Goal: Use online tool/utility: Utilize a website feature to perform a specific function

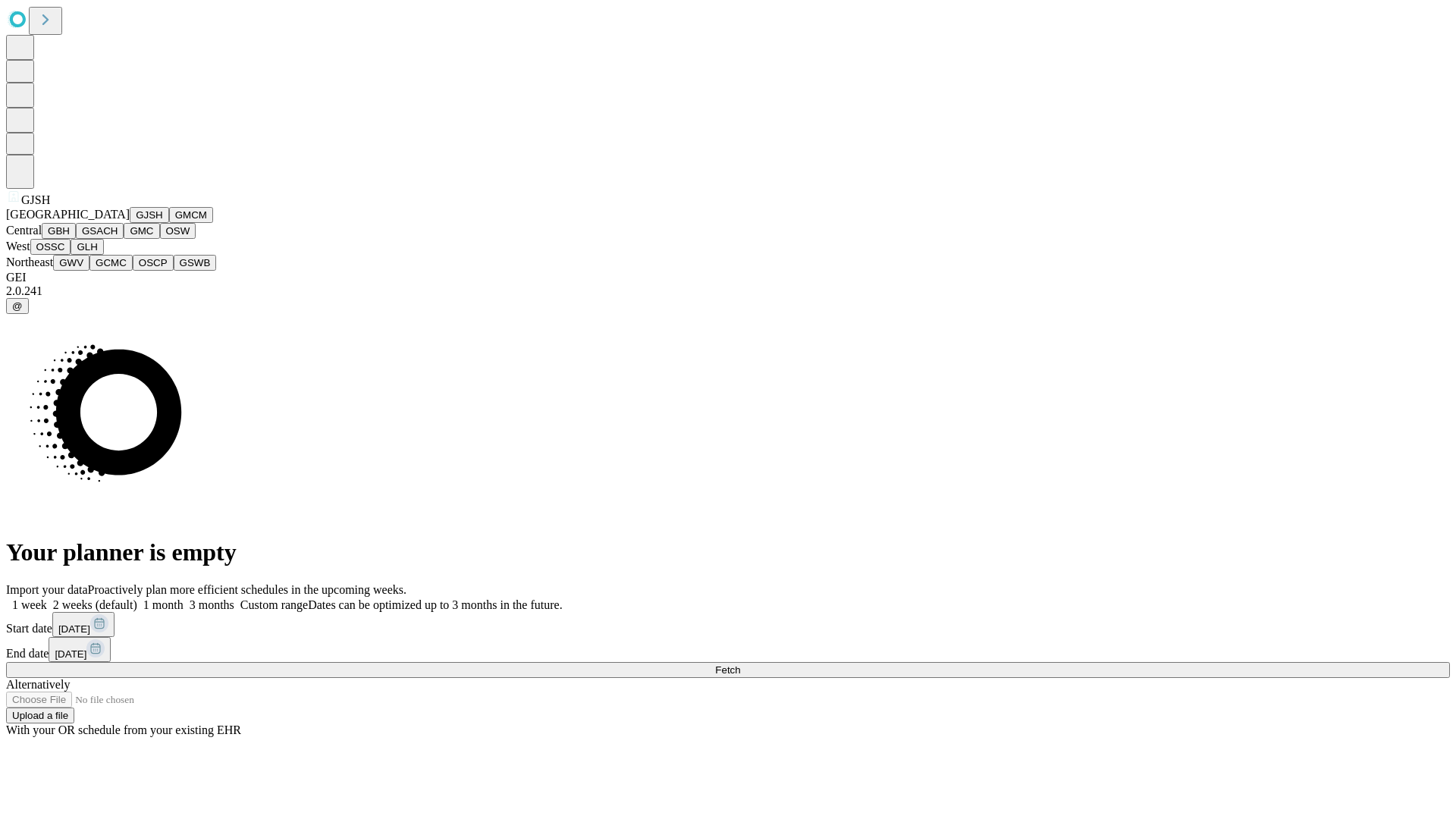
click at [130, 223] on button "GJSH" at bounding box center [149, 215] width 39 height 16
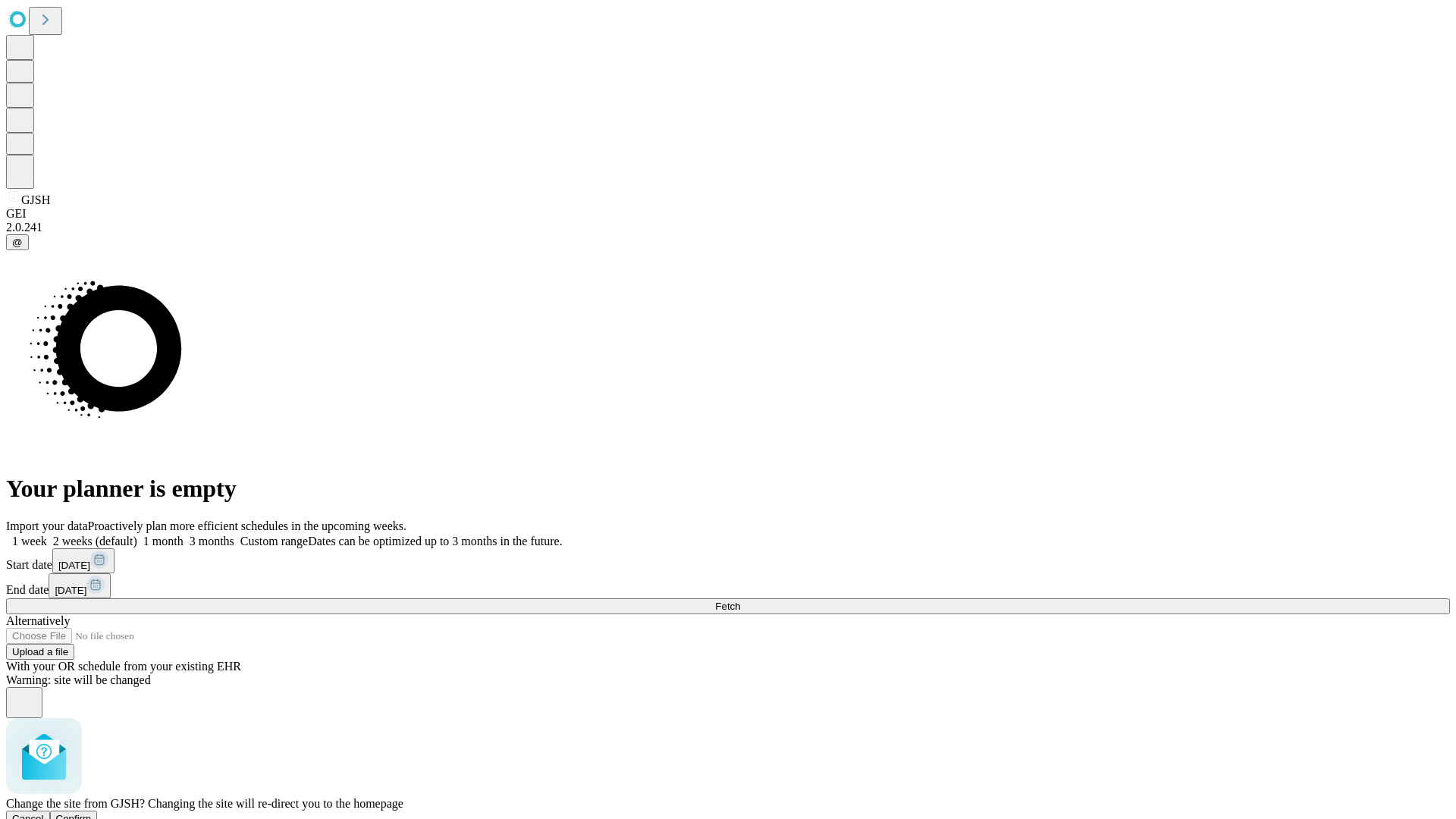
click at [92, 813] on span "Confirm" at bounding box center [73, 819] width 35 height 11
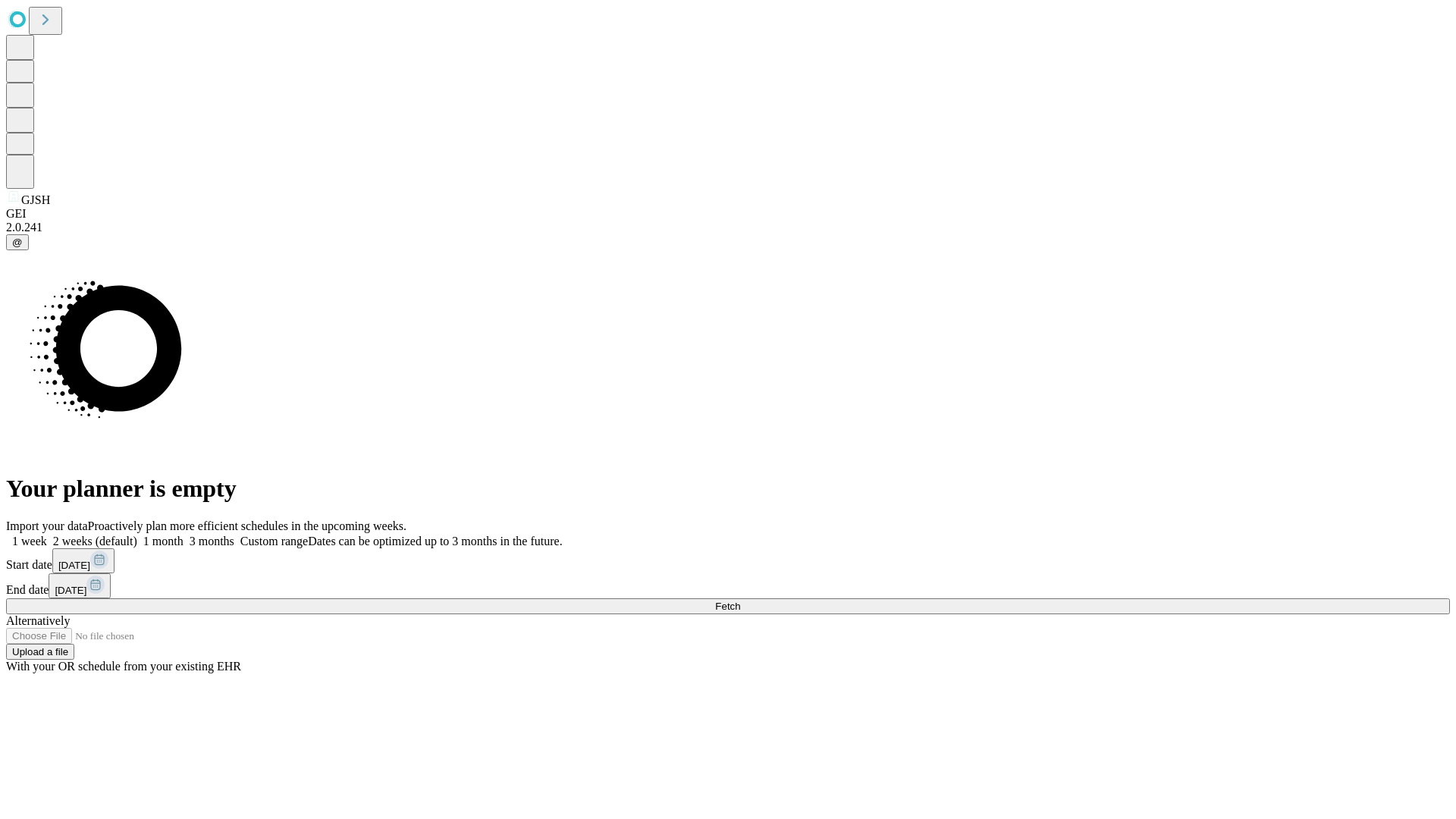
click at [47, 534] on label "1 week" at bounding box center [27, 541] width 41 height 13
click at [740, 600] on span "Fetch" at bounding box center [728, 606] width 25 height 11
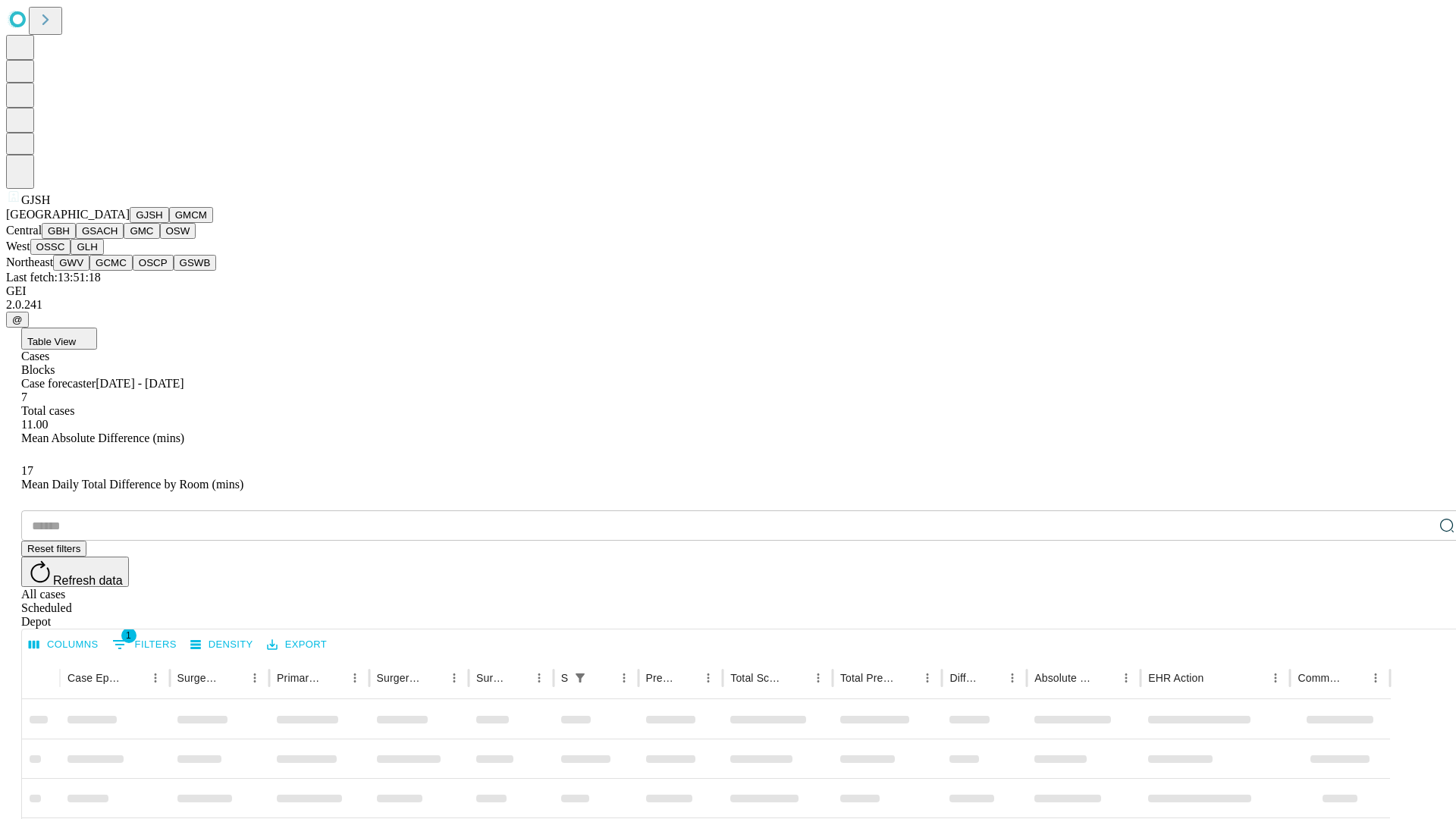
click at [169, 223] on button "GMCM" at bounding box center [191, 215] width 44 height 16
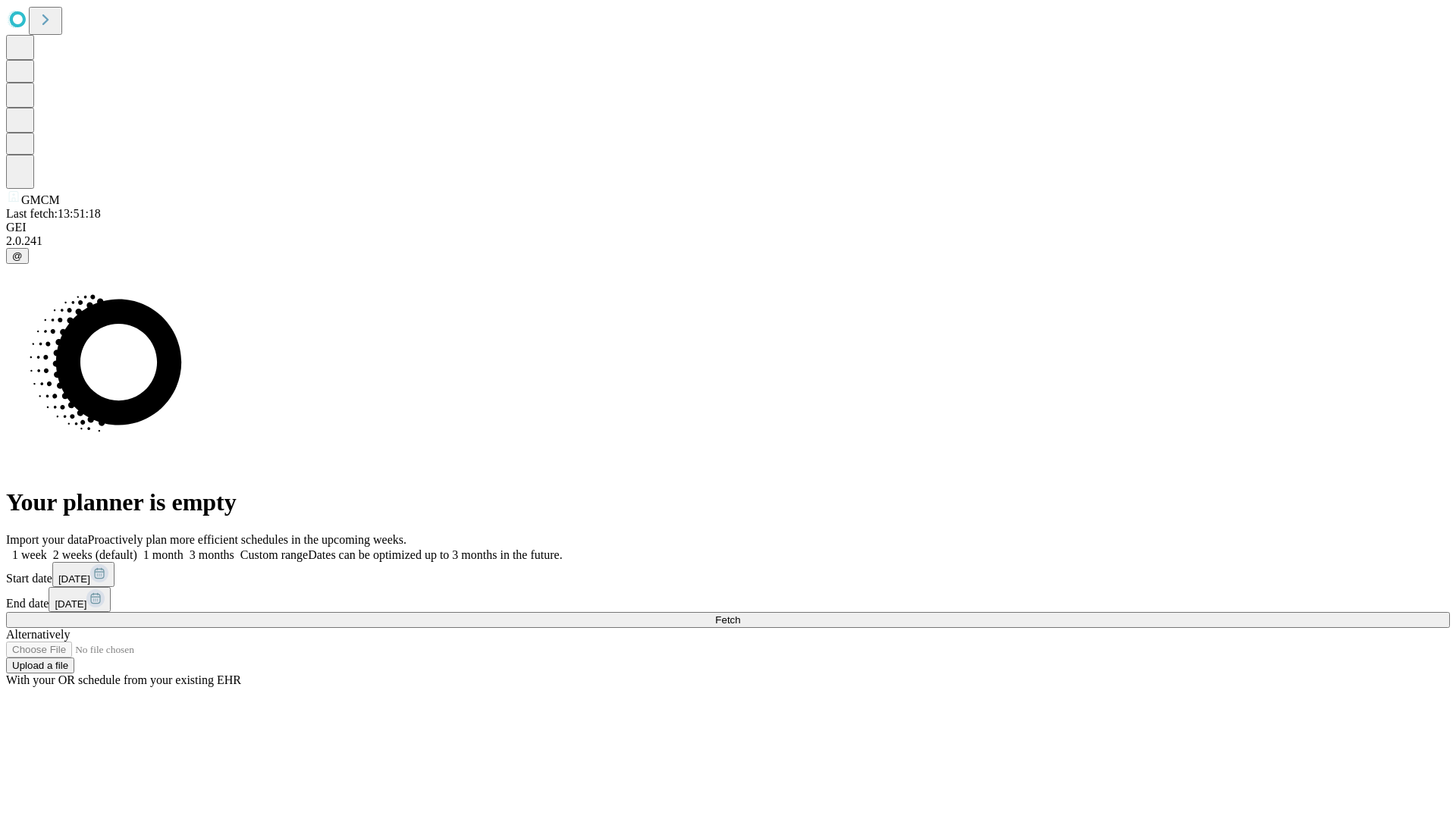
click at [47, 549] on label "1 week" at bounding box center [27, 555] width 41 height 13
click at [740, 615] on span "Fetch" at bounding box center [728, 620] width 25 height 11
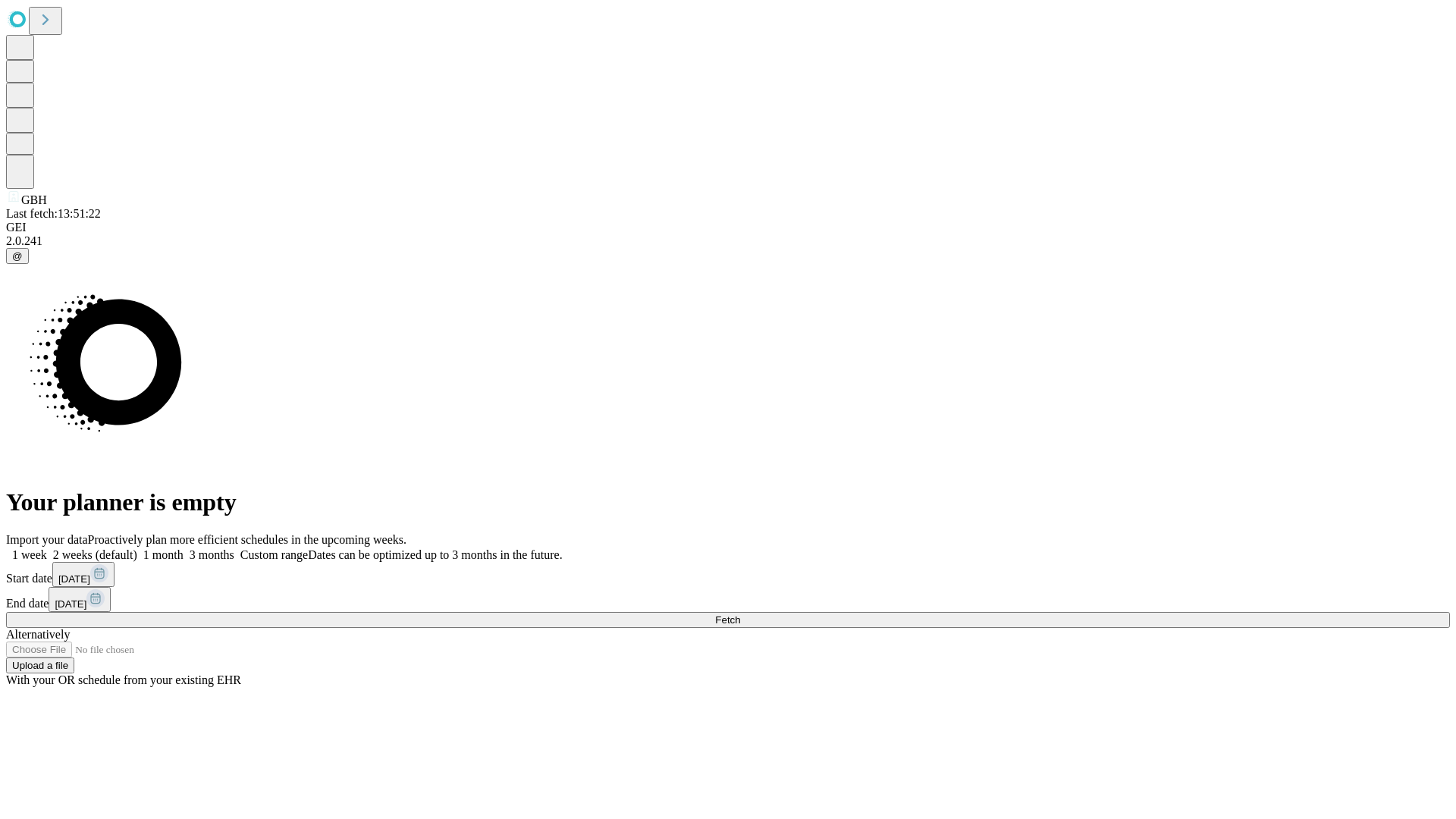
click at [47, 549] on label "1 week" at bounding box center [27, 555] width 41 height 13
click at [740, 615] on span "Fetch" at bounding box center [728, 620] width 25 height 11
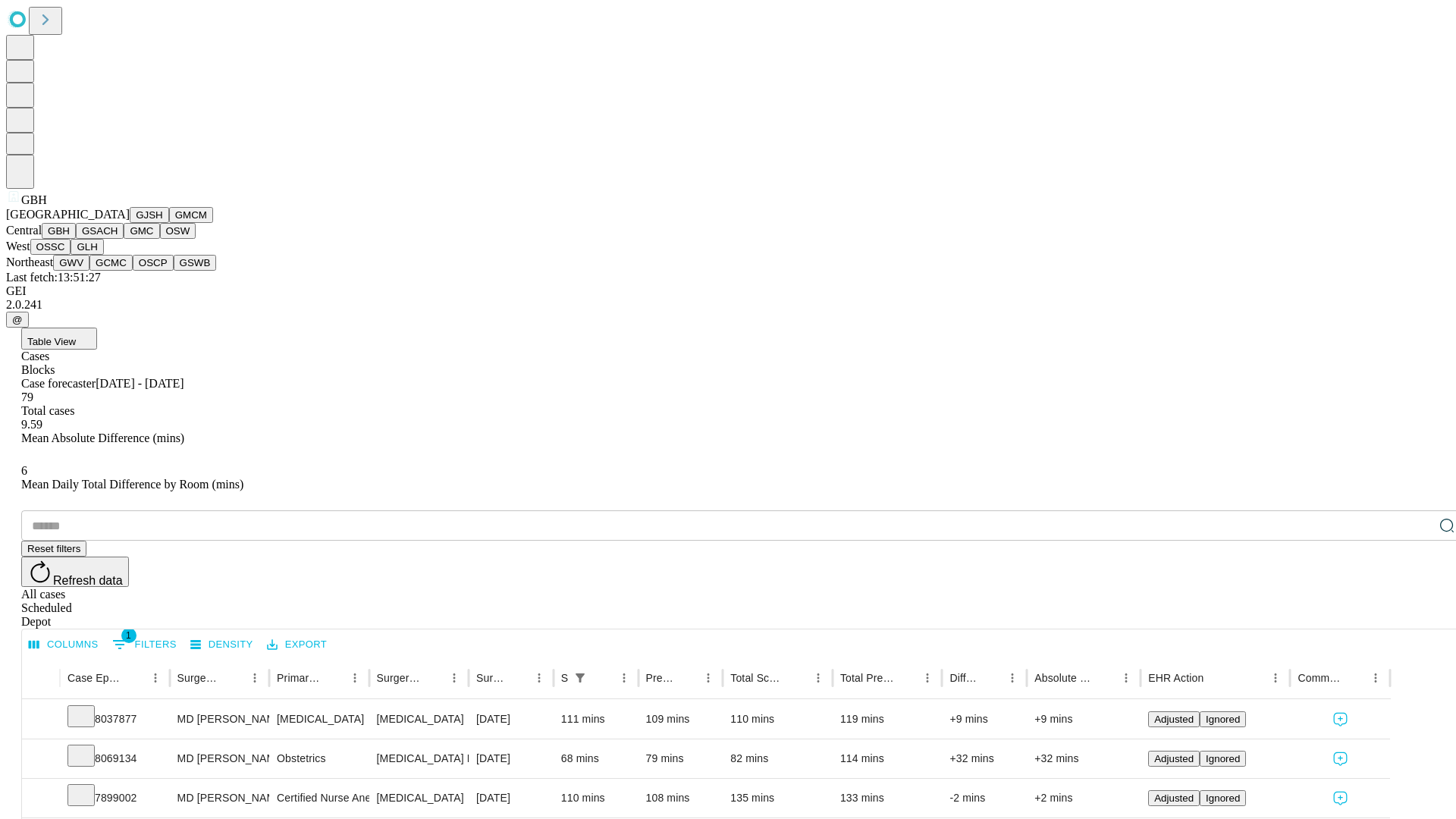
click at [118, 239] on button "GSACH" at bounding box center [100, 231] width 48 height 16
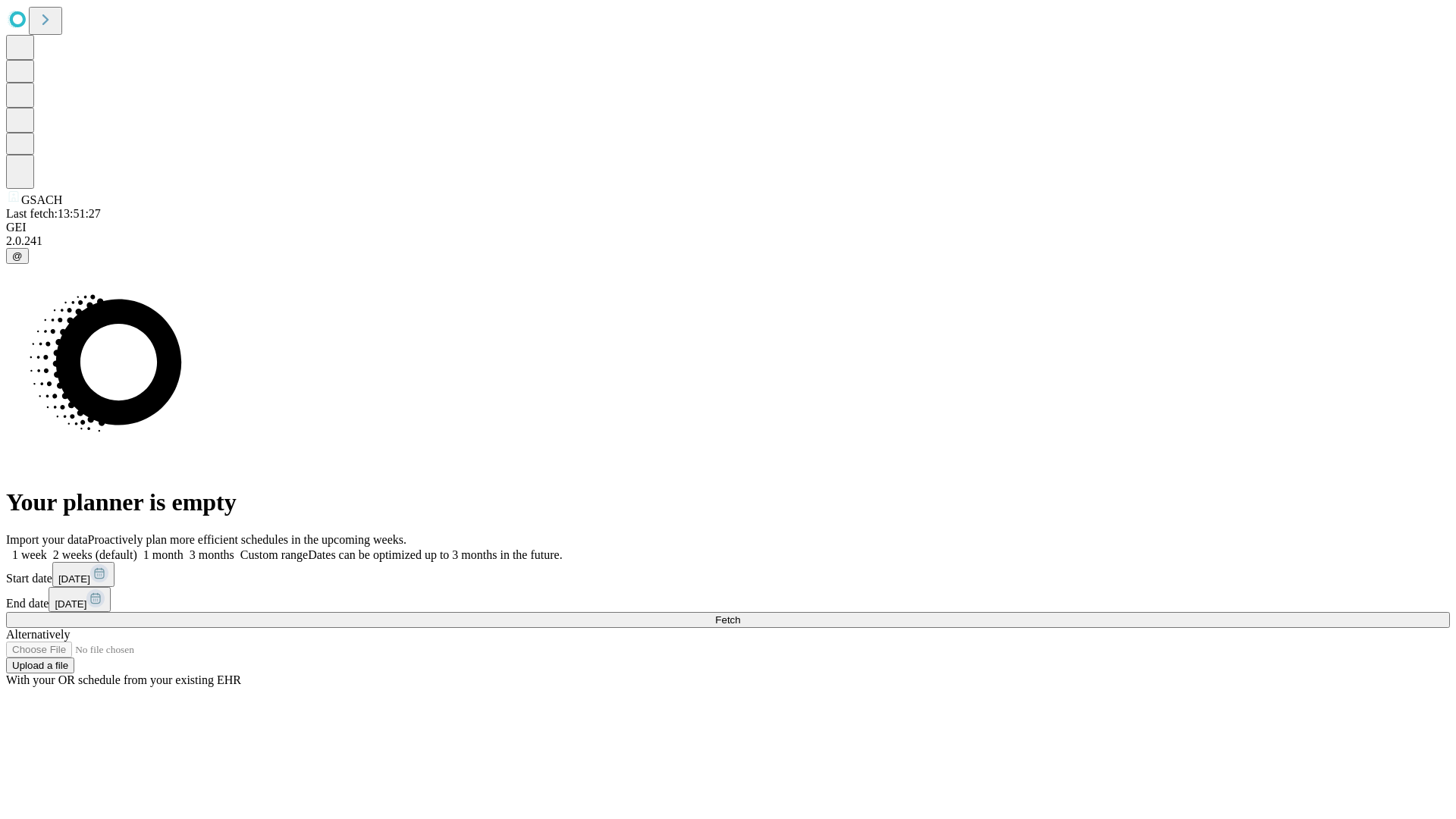
click at [47, 549] on label "1 week" at bounding box center [27, 555] width 41 height 13
click at [740, 615] on span "Fetch" at bounding box center [728, 620] width 25 height 11
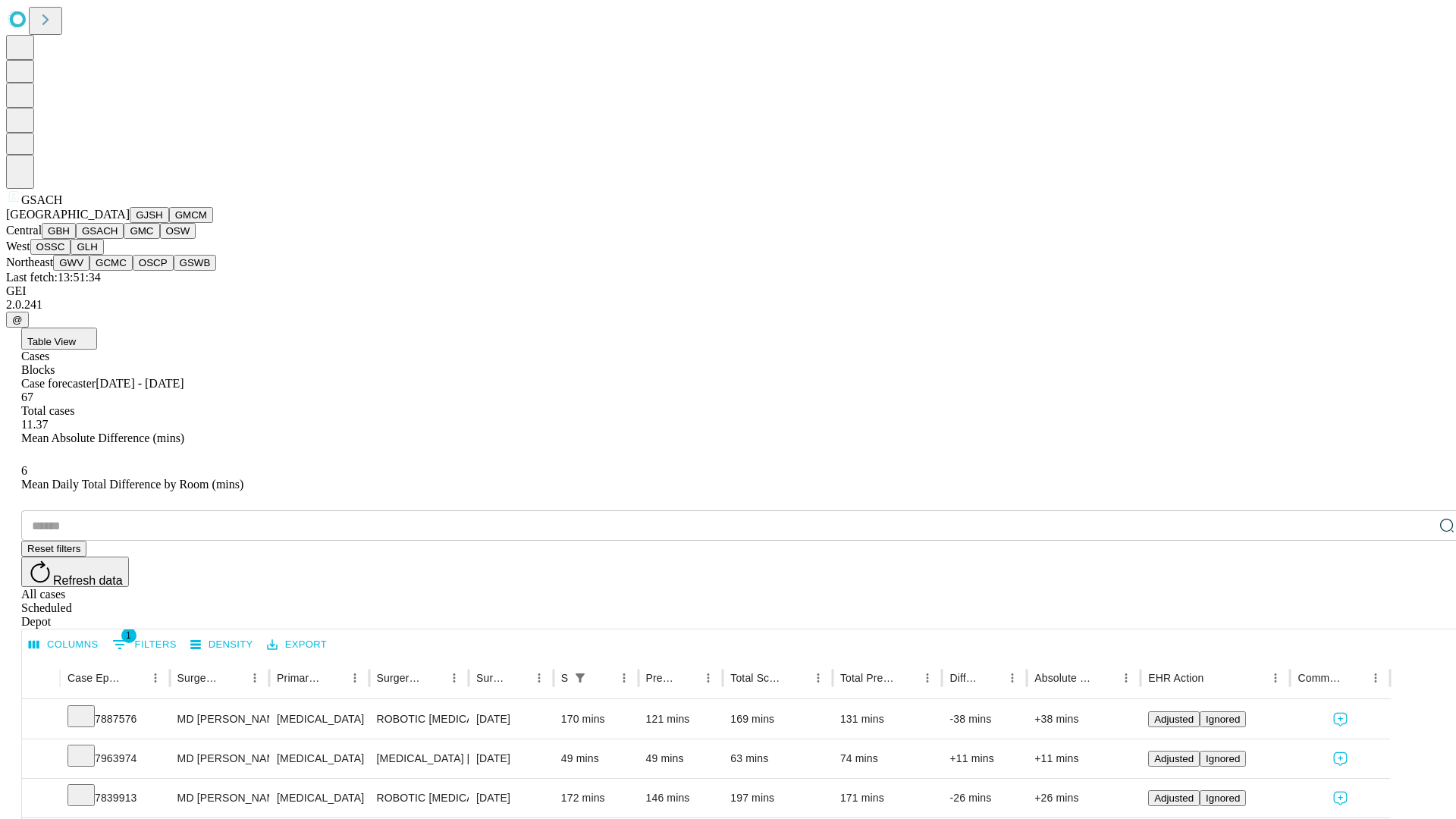
click at [123, 239] on button "GMC" at bounding box center [141, 231] width 35 height 16
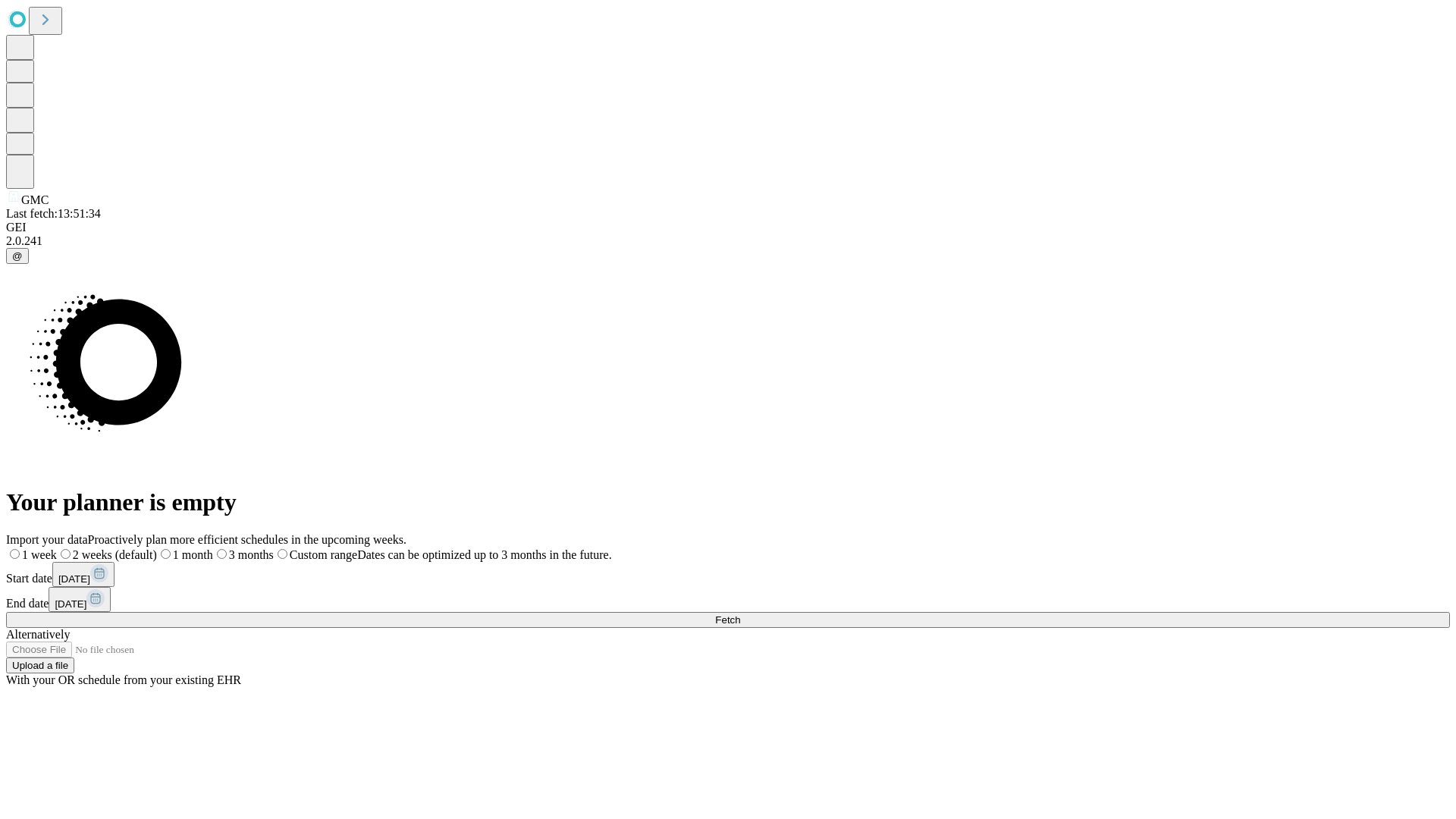
click at [57, 549] on label "1 week" at bounding box center [31, 555] width 51 height 13
click at [740, 615] on span "Fetch" at bounding box center [728, 620] width 25 height 11
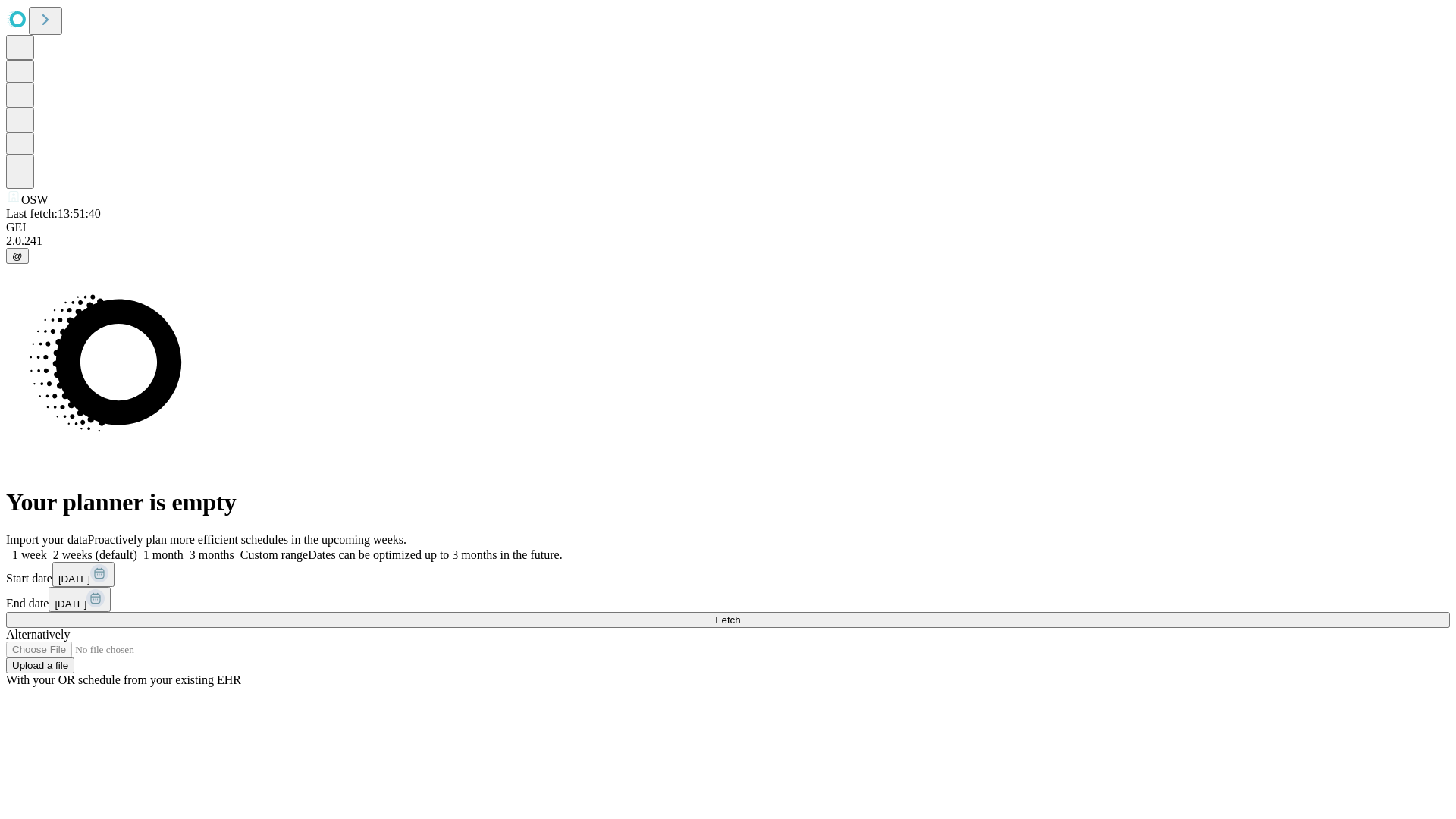
click at [740, 615] on span "Fetch" at bounding box center [728, 620] width 25 height 11
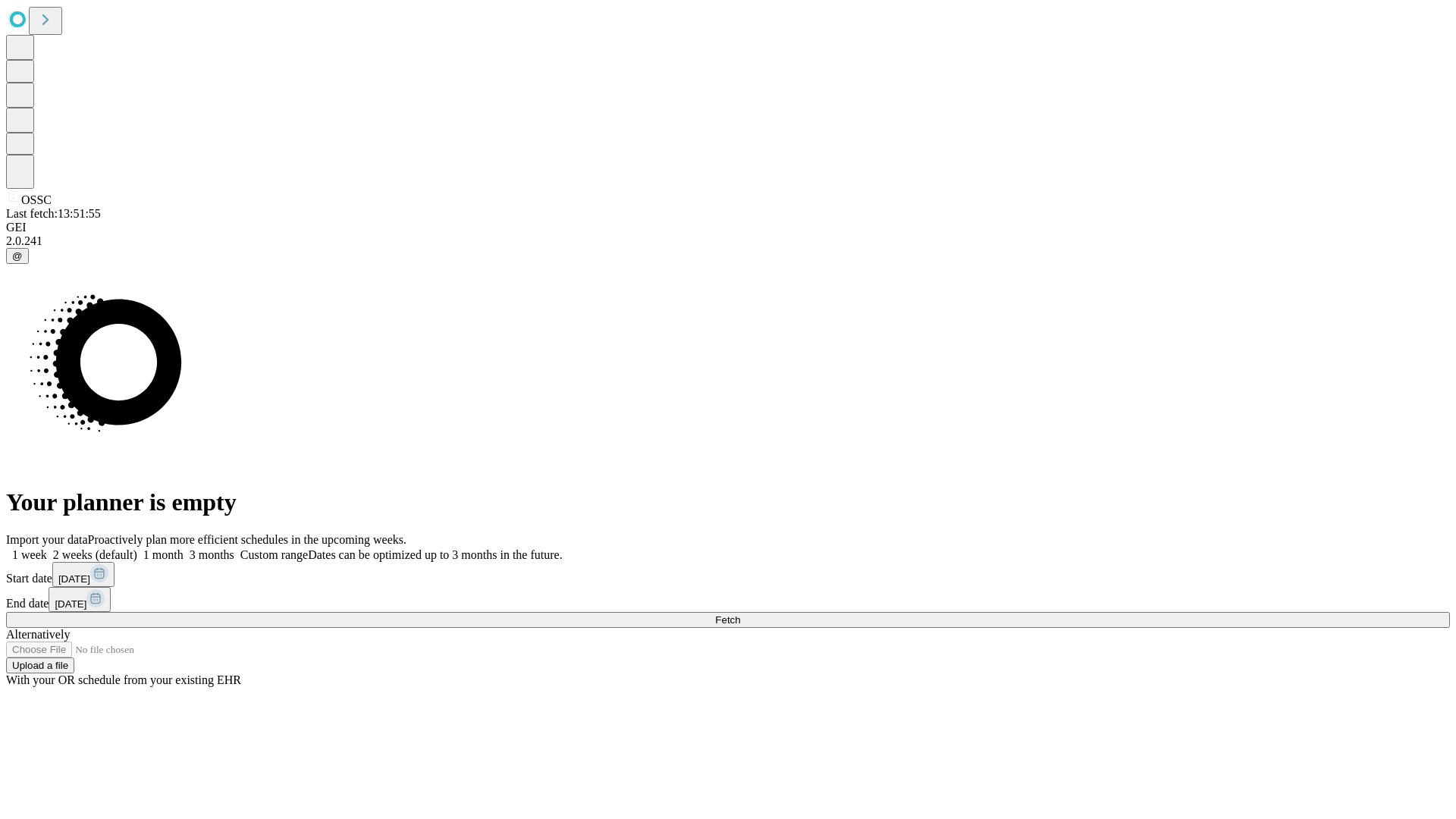
click at [740, 615] on span "Fetch" at bounding box center [728, 620] width 25 height 11
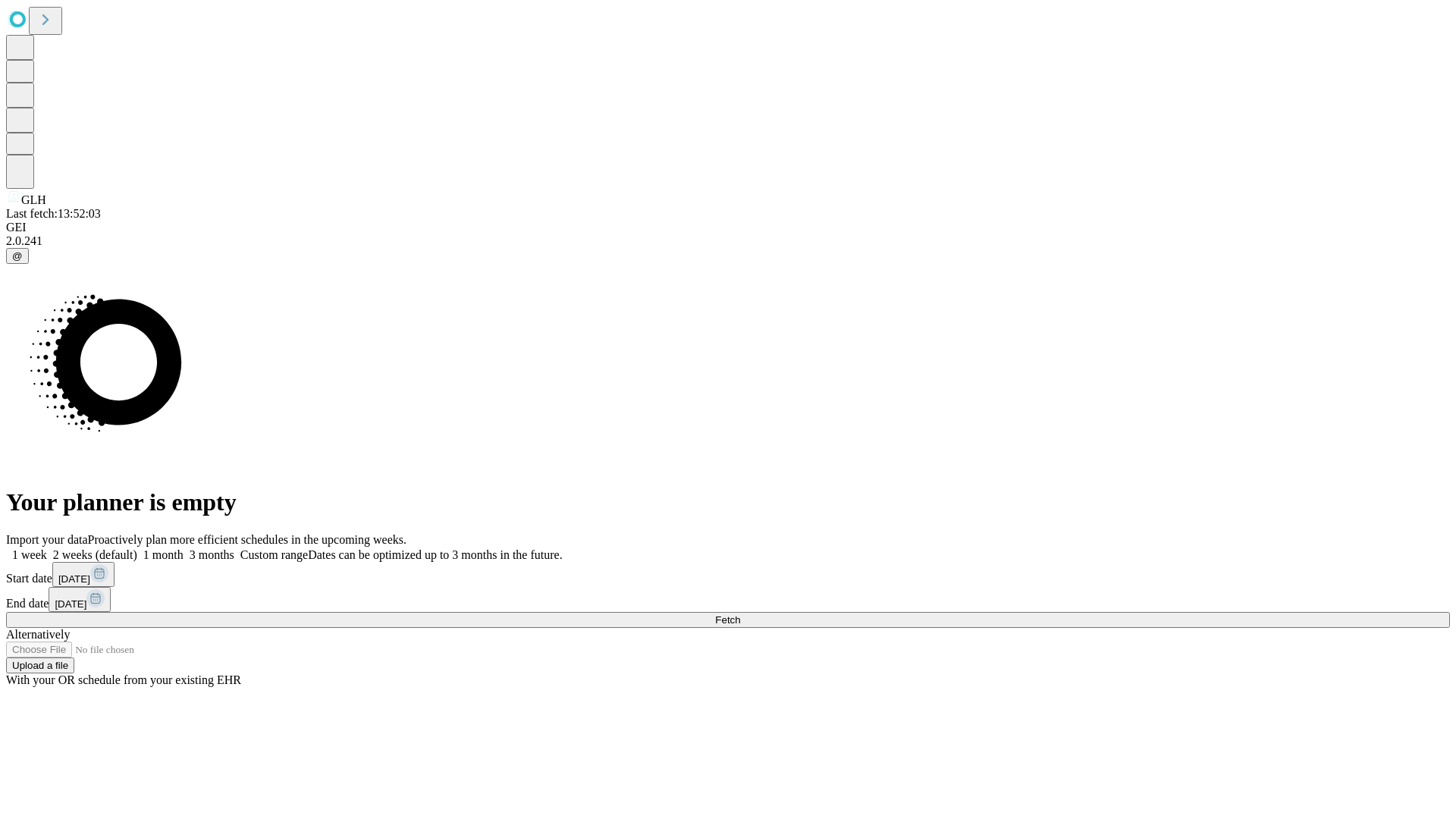
click at [740, 615] on span "Fetch" at bounding box center [728, 620] width 25 height 11
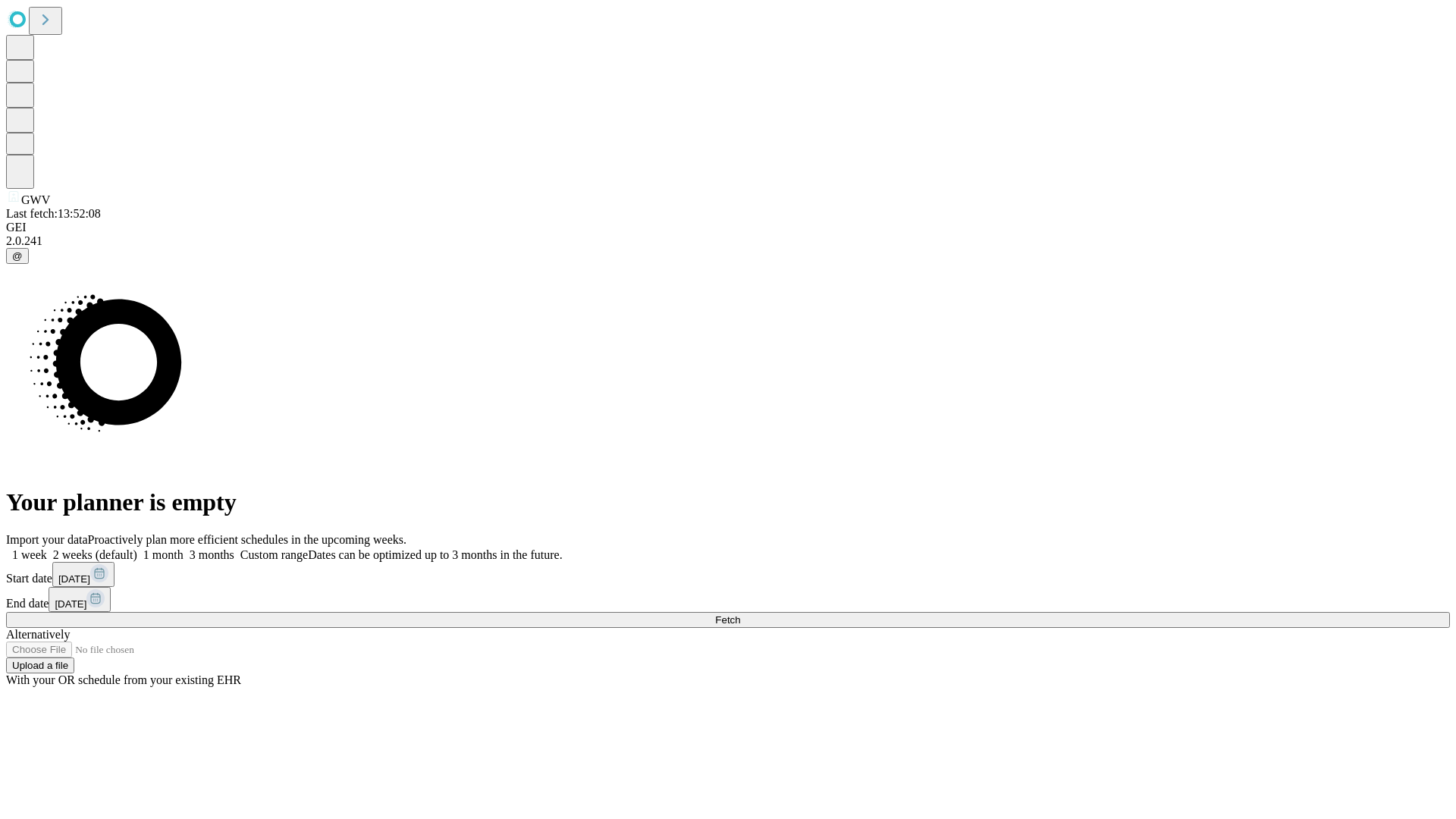
click at [47, 549] on label "1 week" at bounding box center [27, 555] width 41 height 13
click at [740, 615] on span "Fetch" at bounding box center [728, 620] width 25 height 11
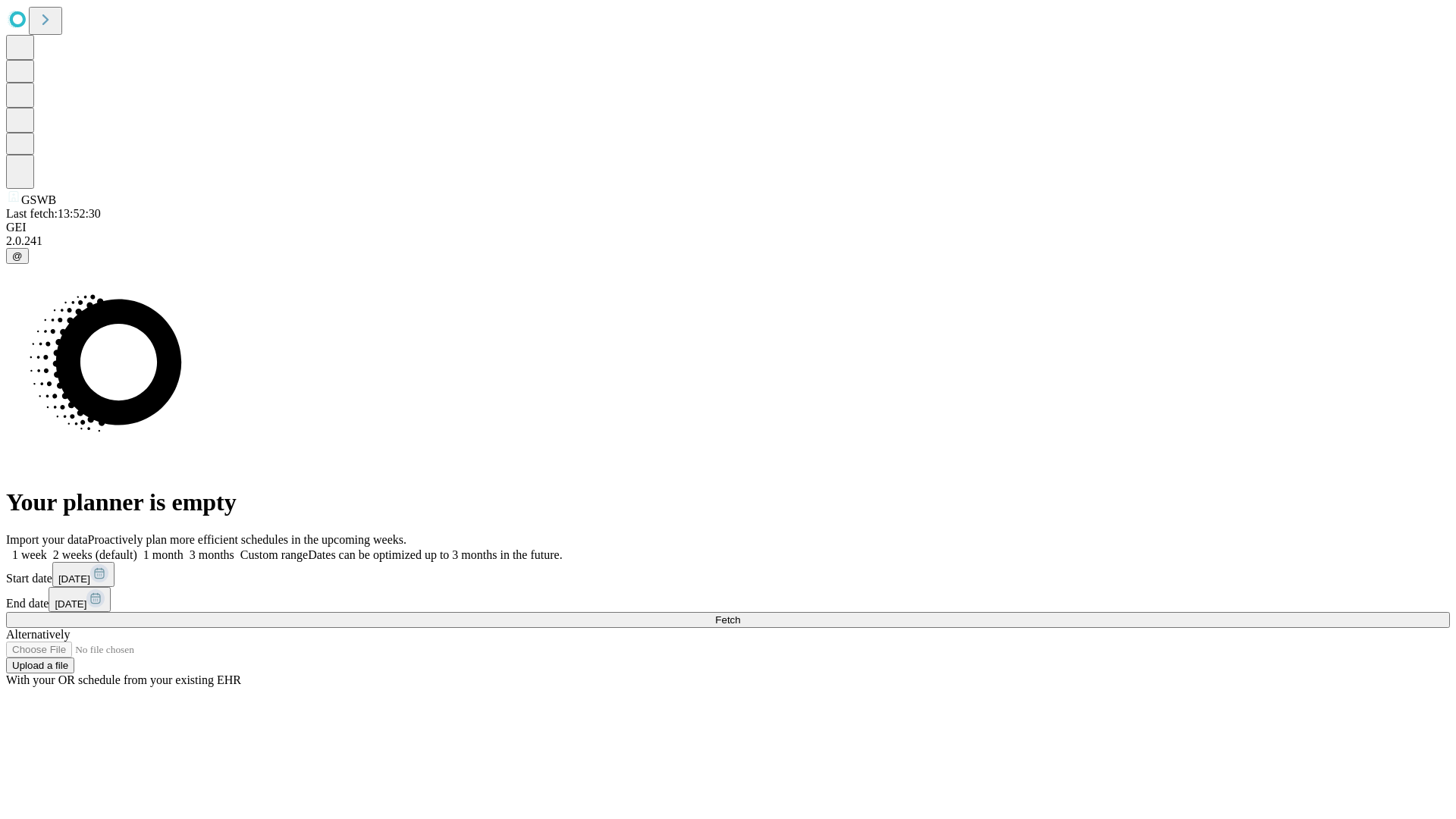
click at [47, 549] on label "1 week" at bounding box center [27, 555] width 41 height 13
click at [740, 615] on span "Fetch" at bounding box center [728, 620] width 25 height 11
